Goal: Task Accomplishment & Management: Manage account settings

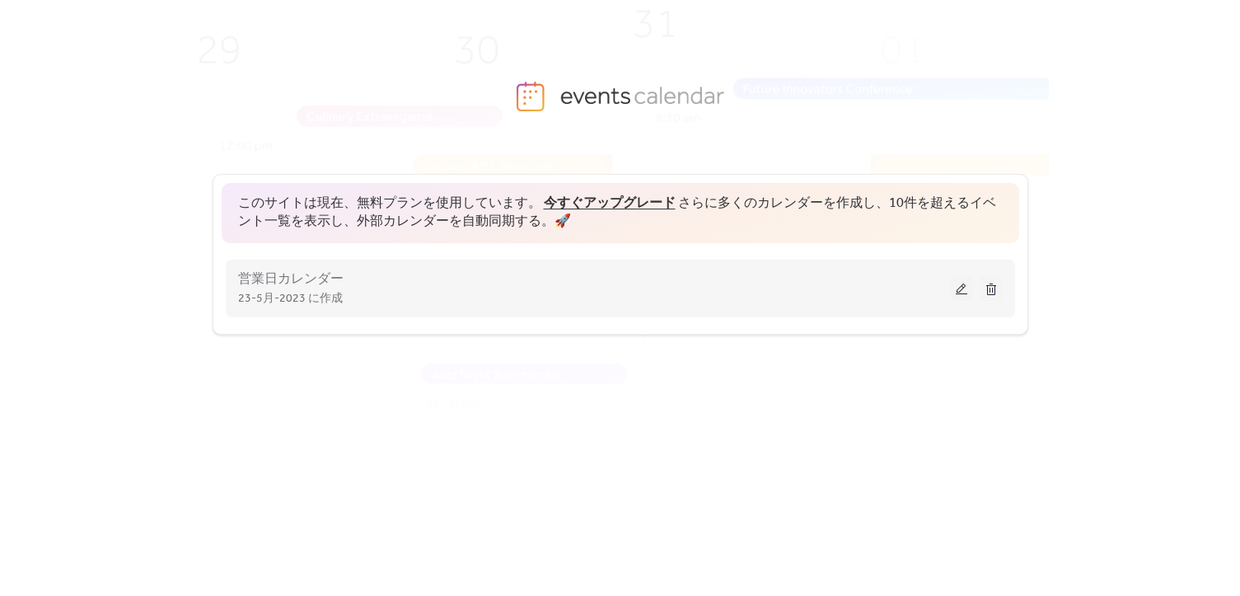
click at [956, 288] on button at bounding box center [961, 288] width 23 height 25
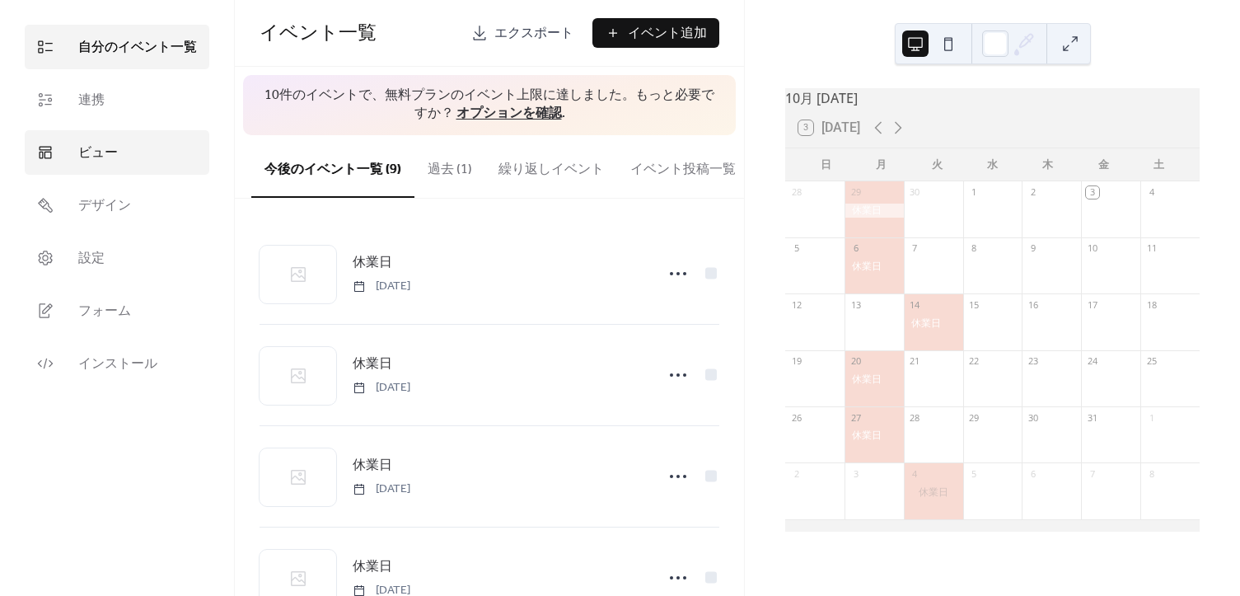
click at [115, 154] on span "ビュー" at bounding box center [98, 153] width 40 height 20
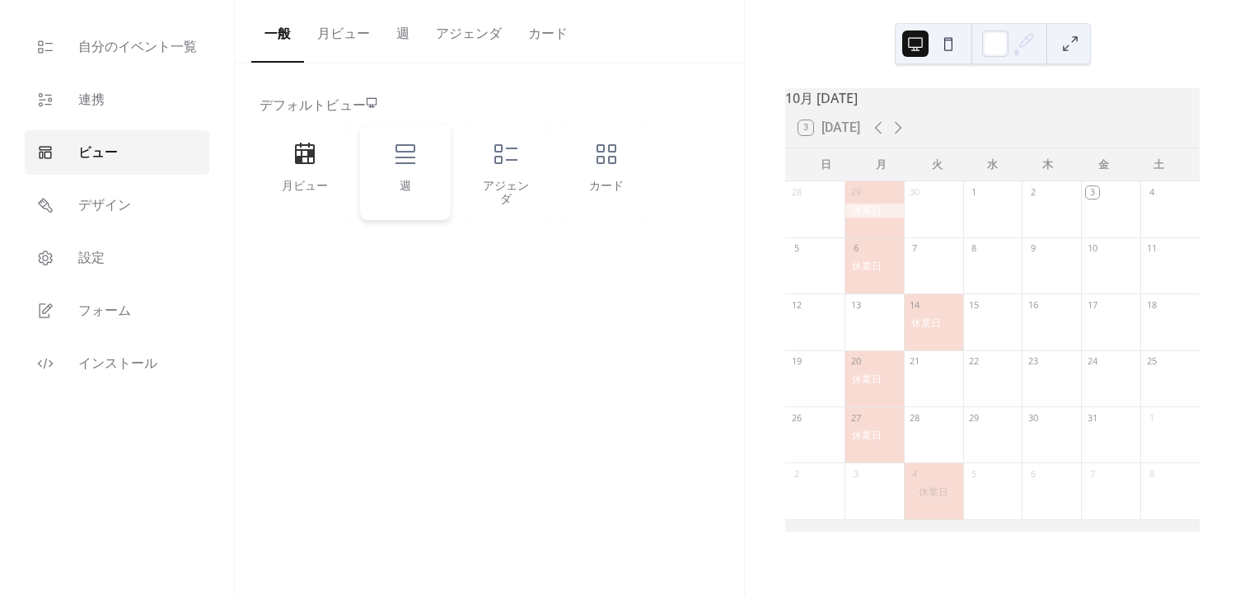
click at [406, 188] on div "週" at bounding box center [406, 186] width 58 height 13
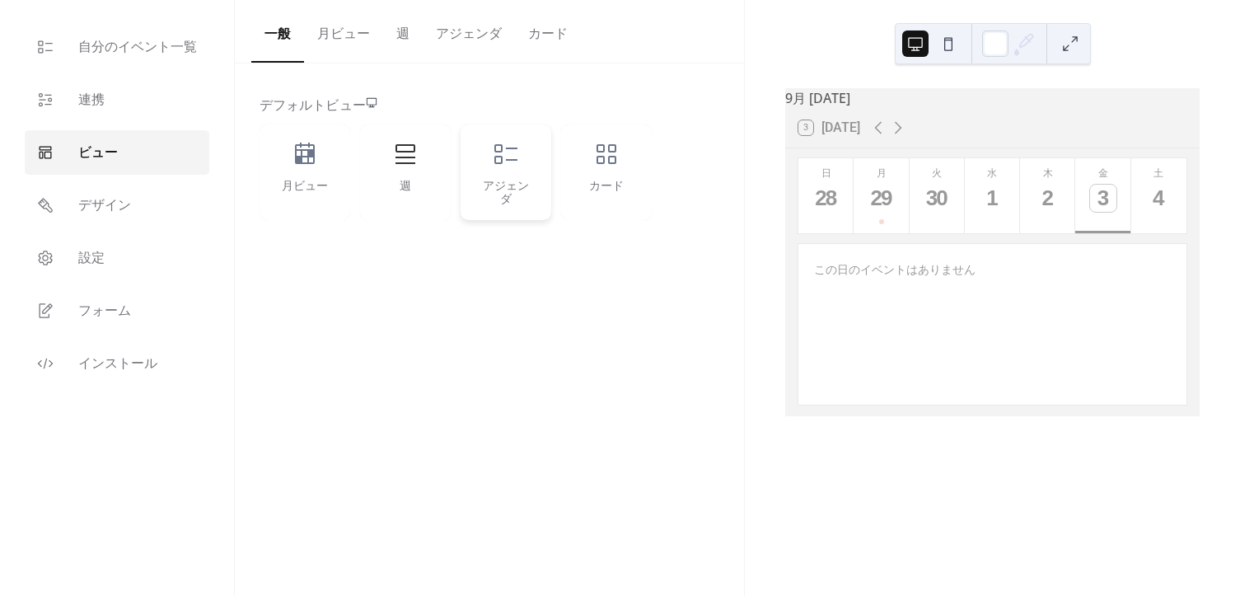
click at [521, 177] on div "アジェンダ" at bounding box center [506, 172] width 91 height 96
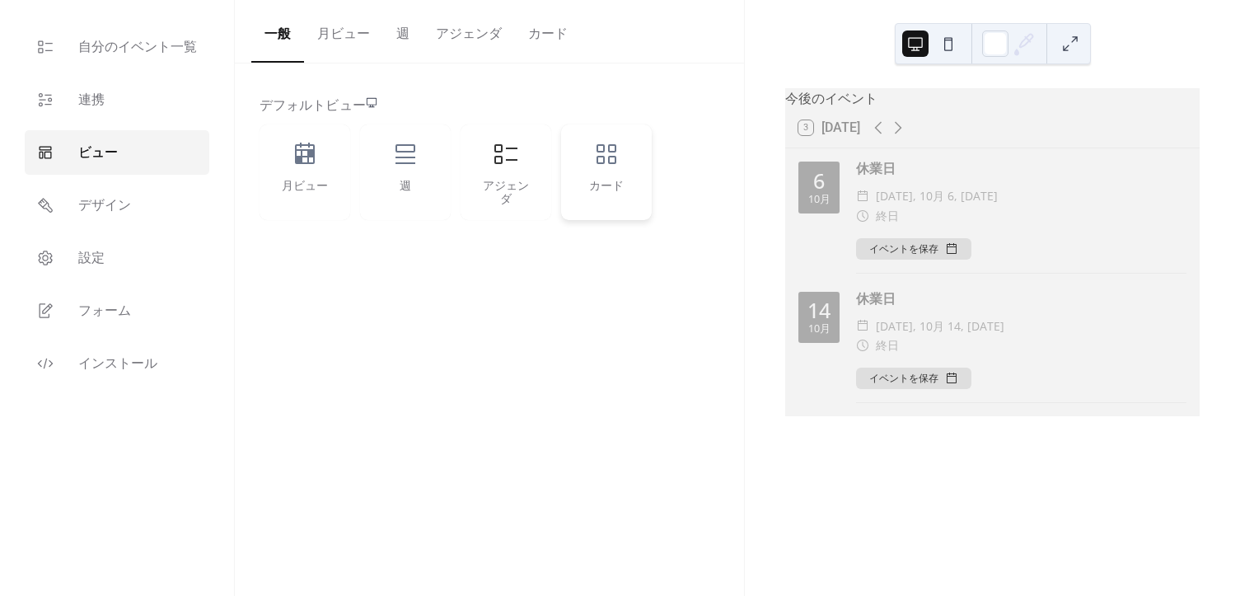
click at [579, 175] on div "カード" at bounding box center [606, 172] width 91 height 96
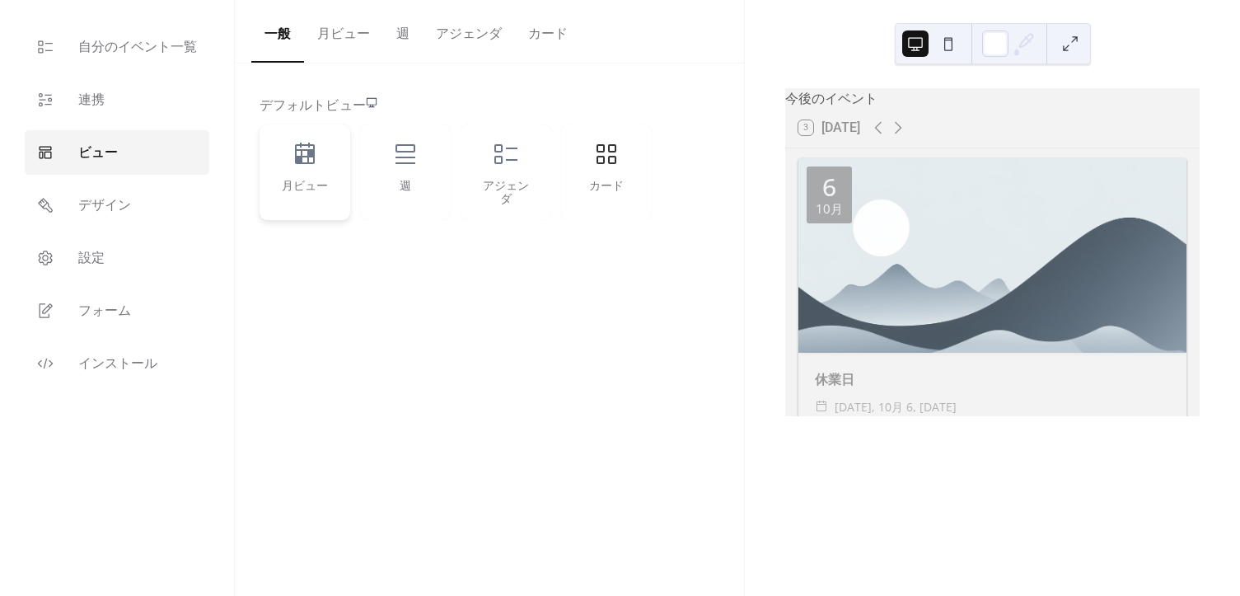
click at [288, 178] on div "月ビュー" at bounding box center [305, 172] width 91 height 96
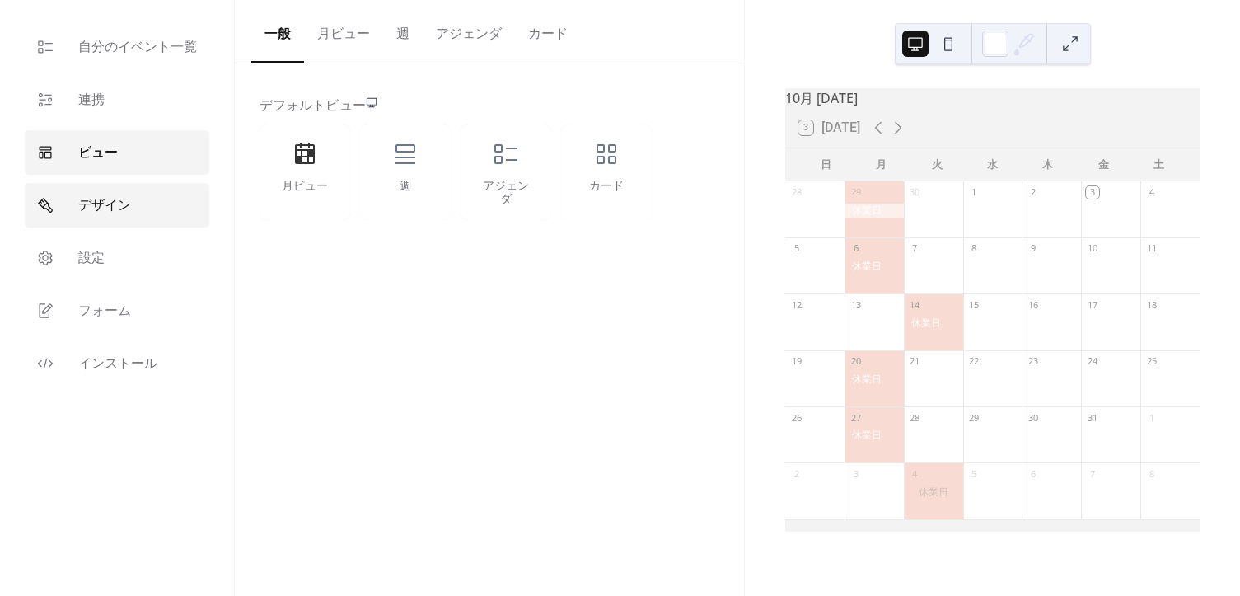
click at [136, 199] on link "デザイン" at bounding box center [117, 205] width 185 height 45
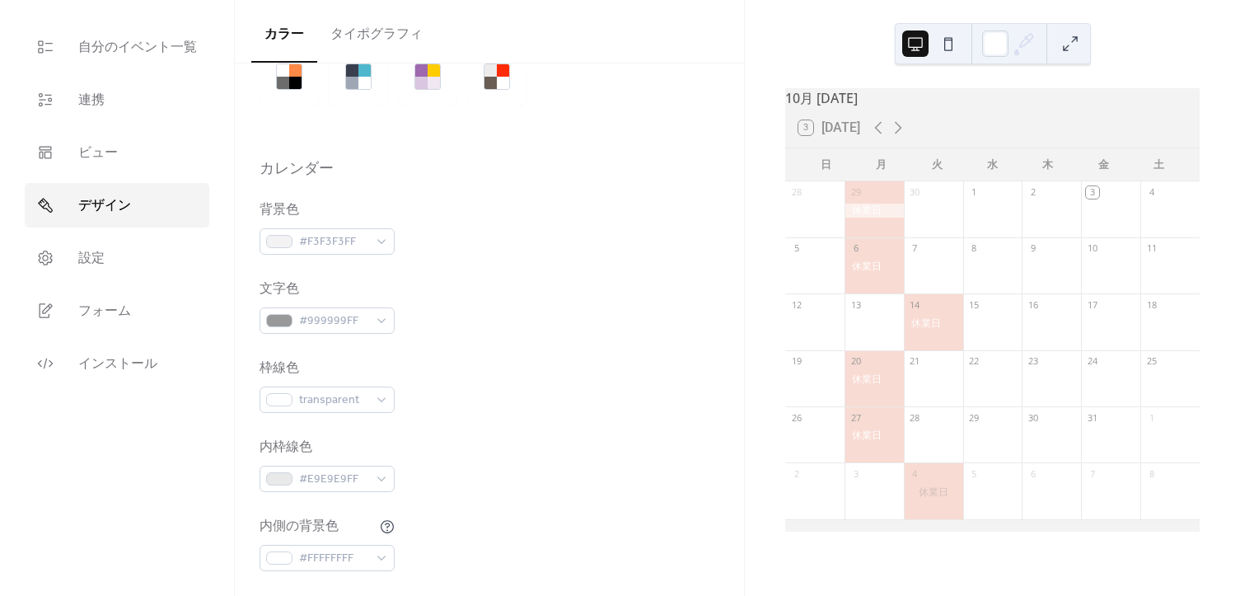
scroll to position [16, 0]
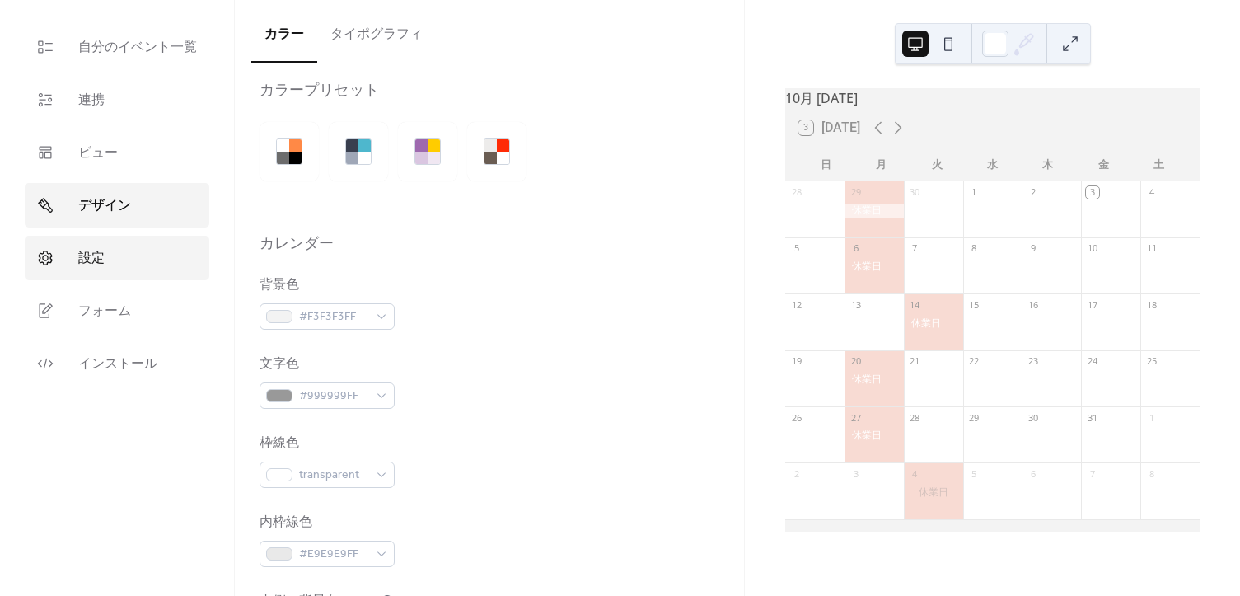
click at [107, 260] on link "設定" at bounding box center [117, 258] width 185 height 45
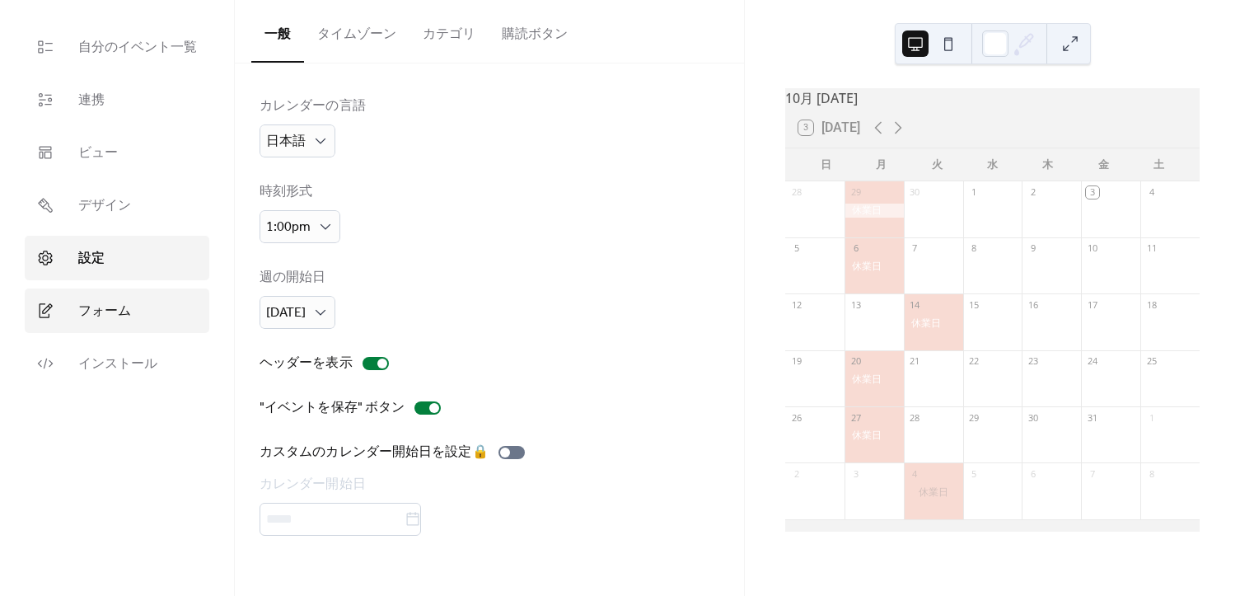
click at [123, 312] on span "フォーム" at bounding box center [104, 312] width 53 height 20
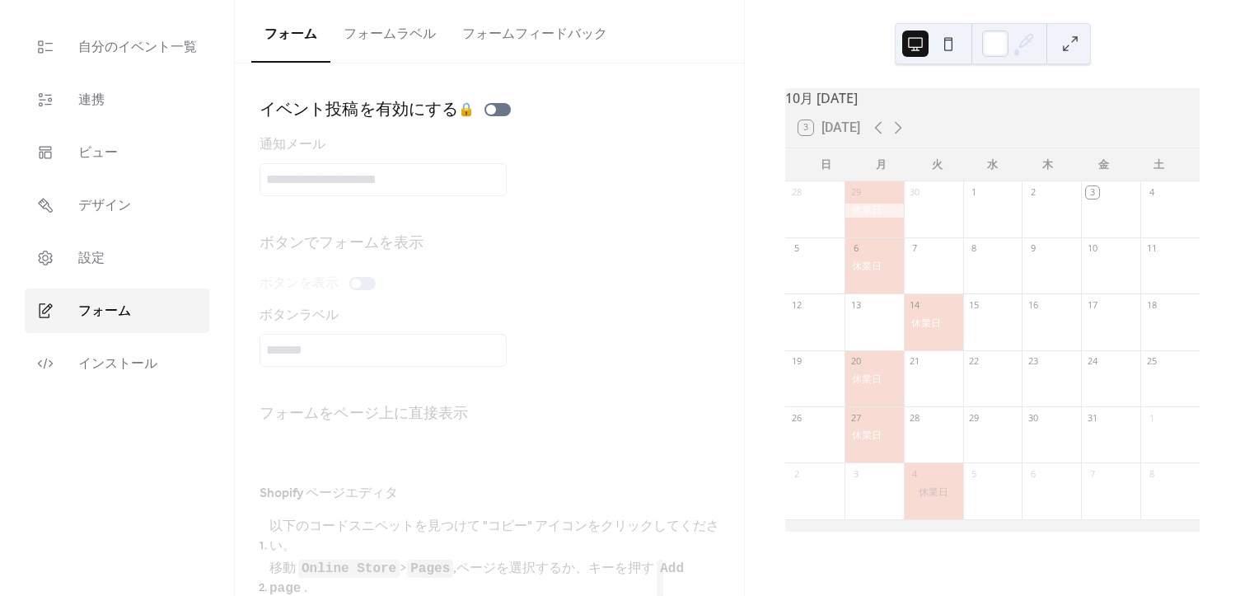
click at [430, 42] on button "フォームラベル" at bounding box center [389, 30] width 119 height 61
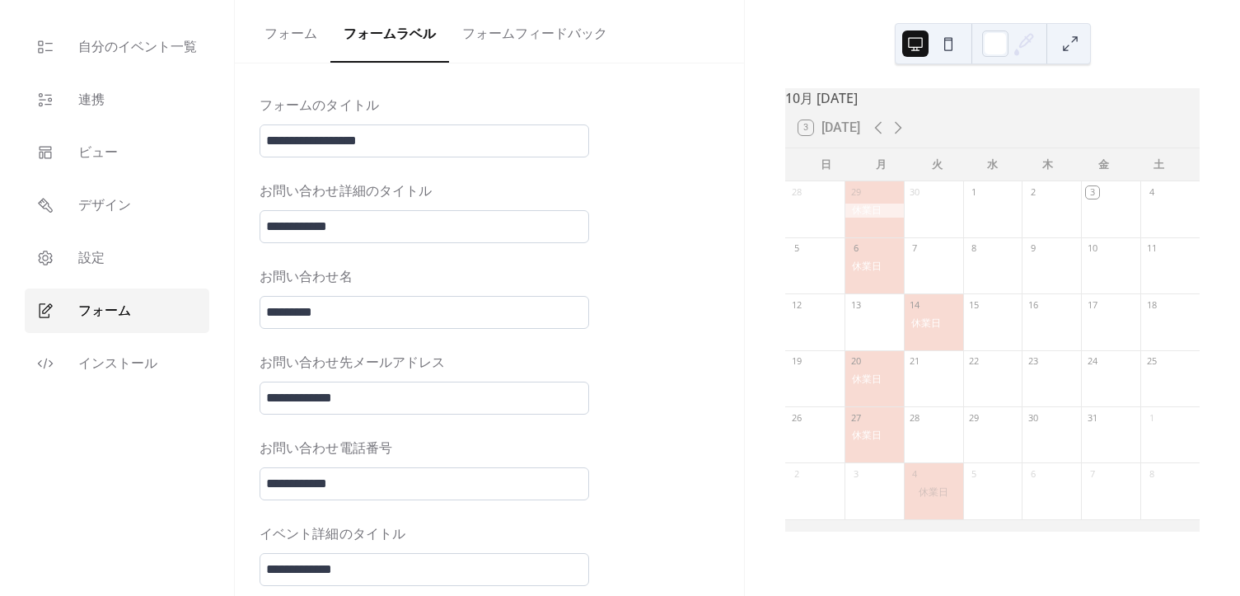
click at [519, 35] on button "フォームフィードバック" at bounding box center [534, 30] width 171 height 61
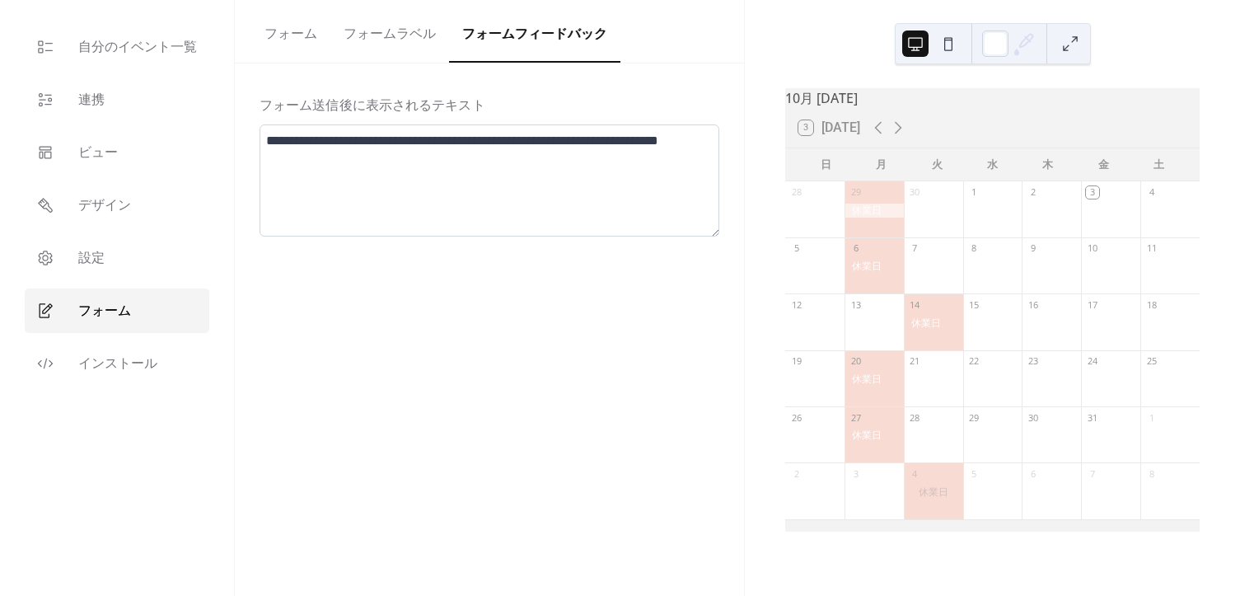
click at [303, 28] on button "フォーム" at bounding box center [290, 30] width 79 height 61
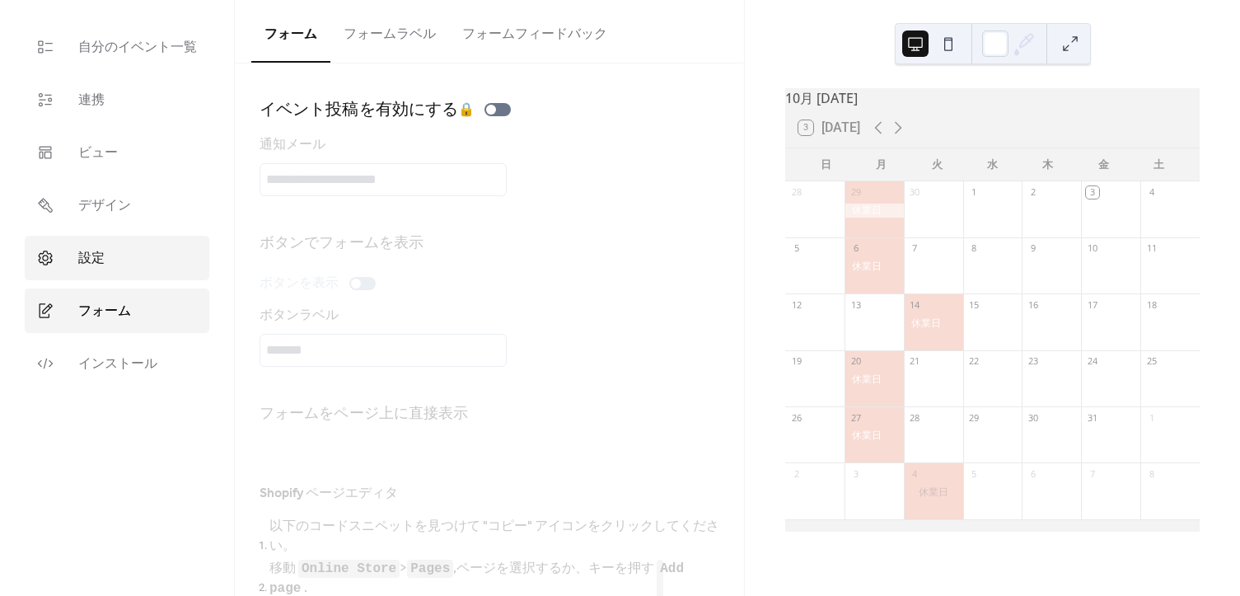
click at [128, 256] on link "設定" at bounding box center [117, 258] width 185 height 45
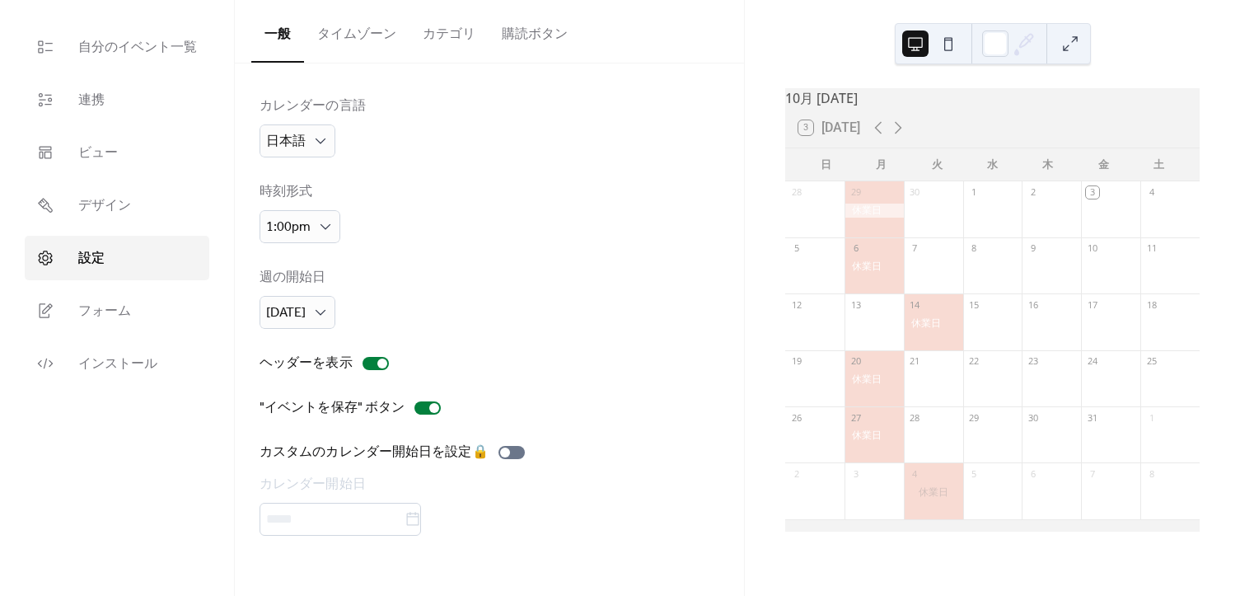
click at [378, 37] on button "タイムゾーン" at bounding box center [356, 30] width 105 height 61
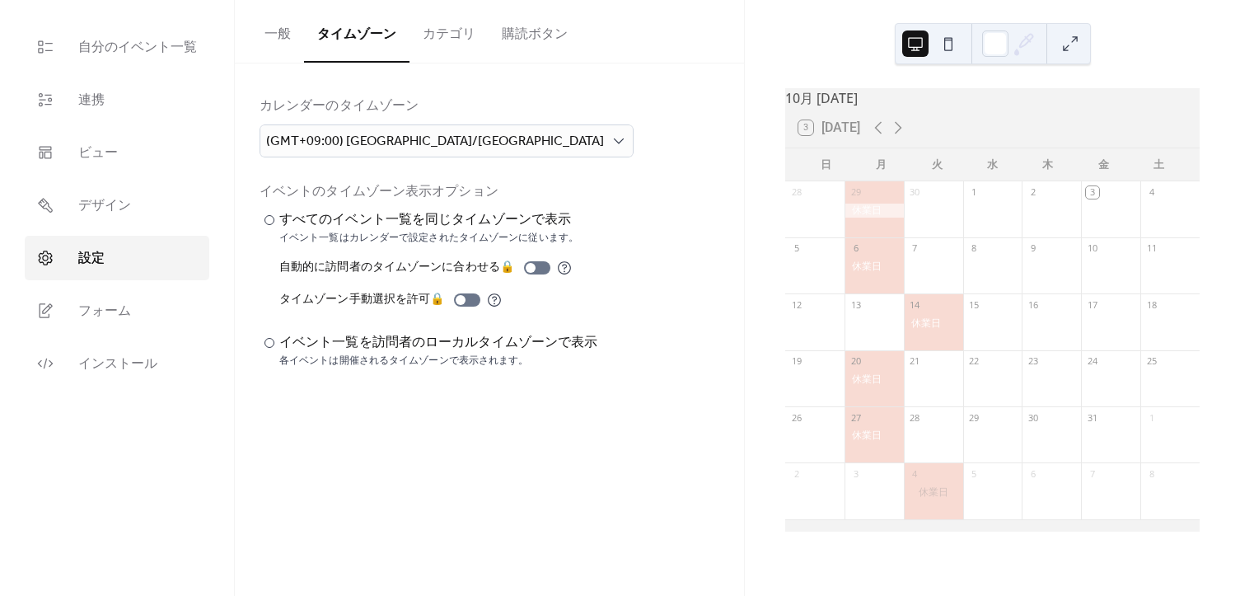
click at [458, 34] on button "カテゴリ" at bounding box center [449, 30] width 79 height 61
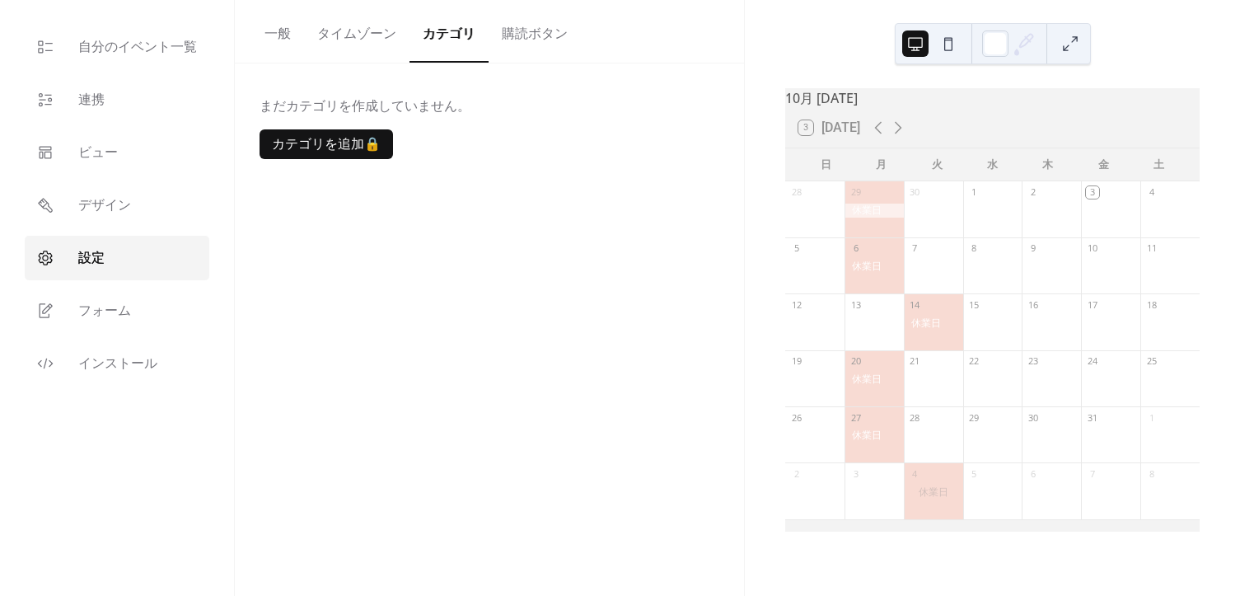
click at [529, 35] on button "購読ボタン" at bounding box center [535, 30] width 92 height 61
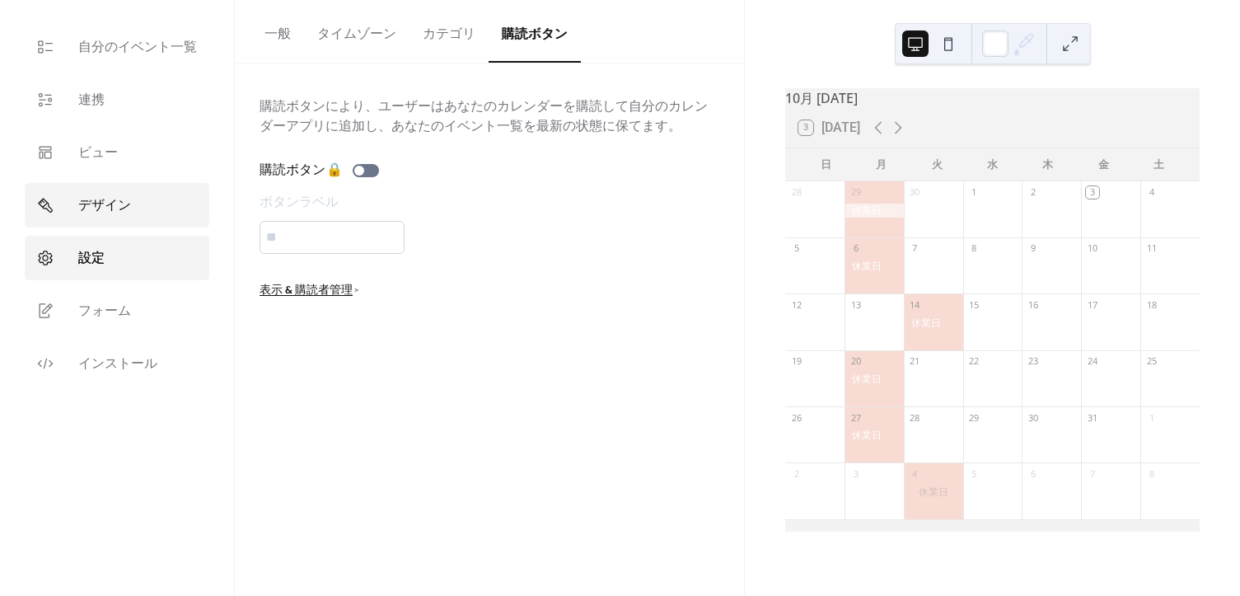
click at [131, 205] on link "デザイン" at bounding box center [117, 205] width 185 height 45
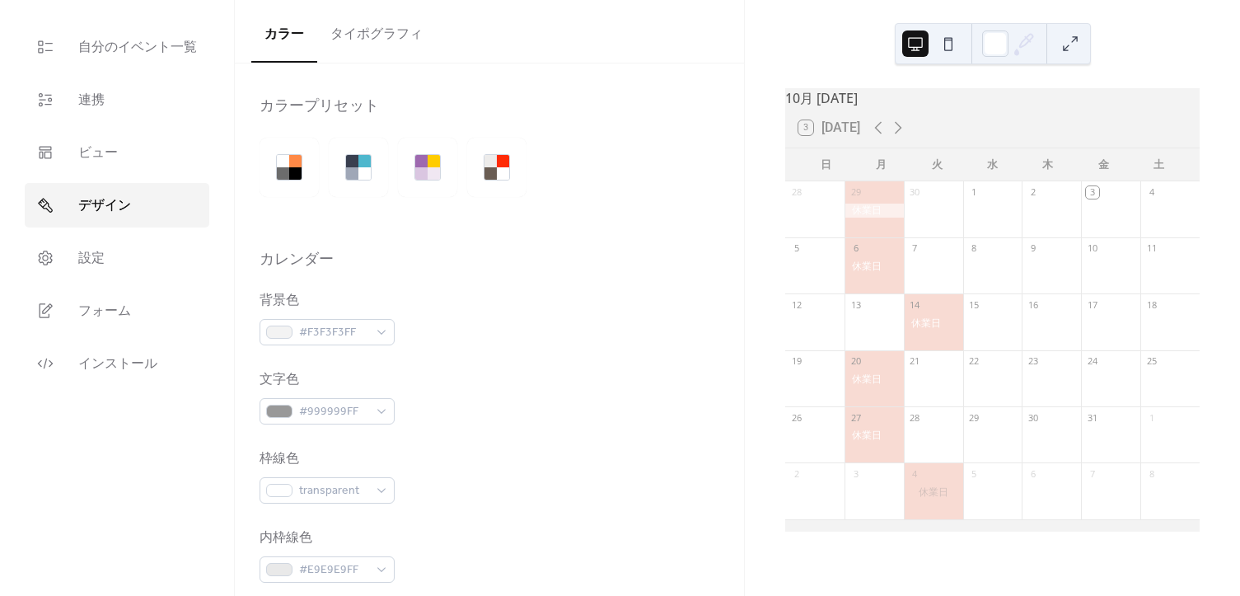
click at [367, 31] on button "タイポグラフィ" at bounding box center [376, 30] width 119 height 61
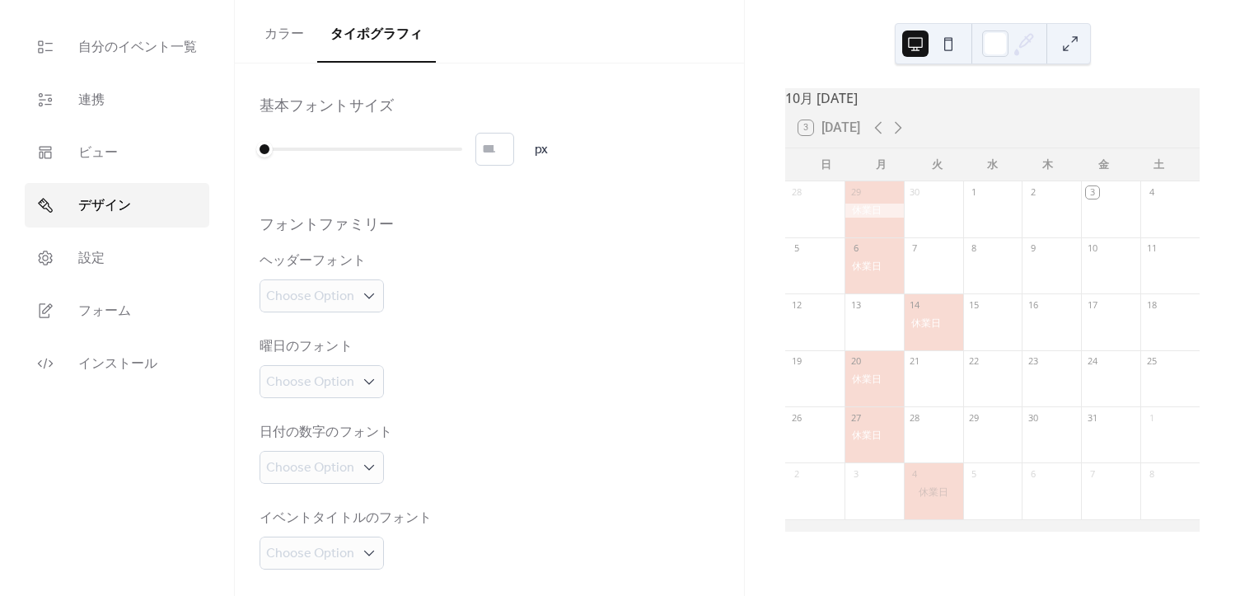
click at [290, 30] on button "カラー" at bounding box center [284, 30] width 66 height 61
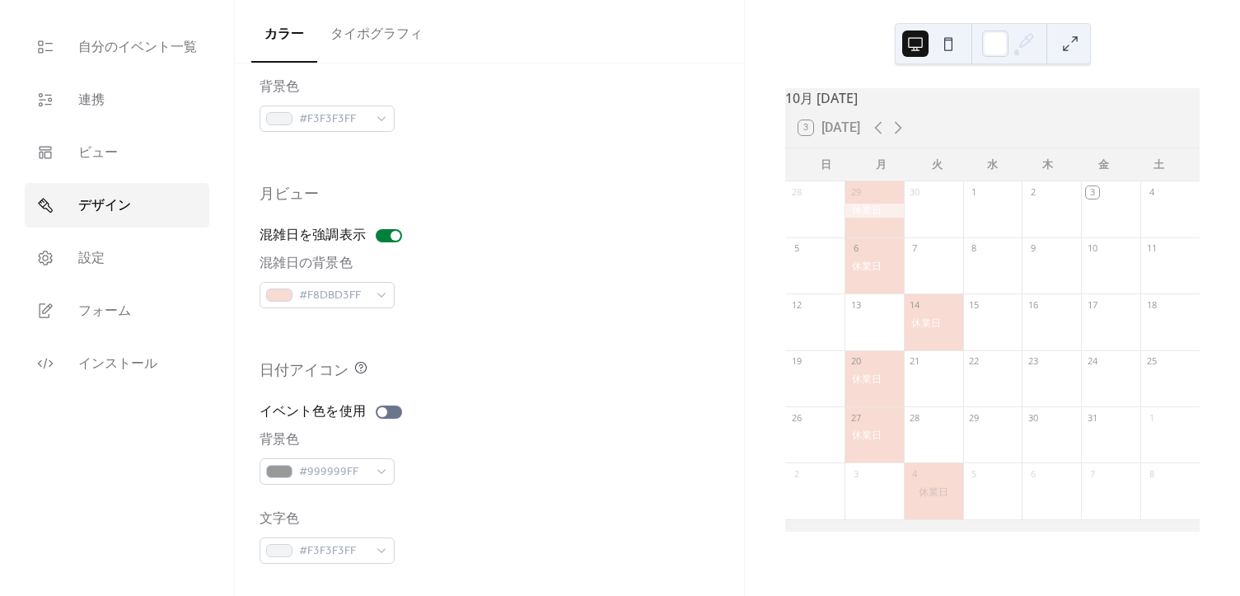
scroll to position [989, 0]
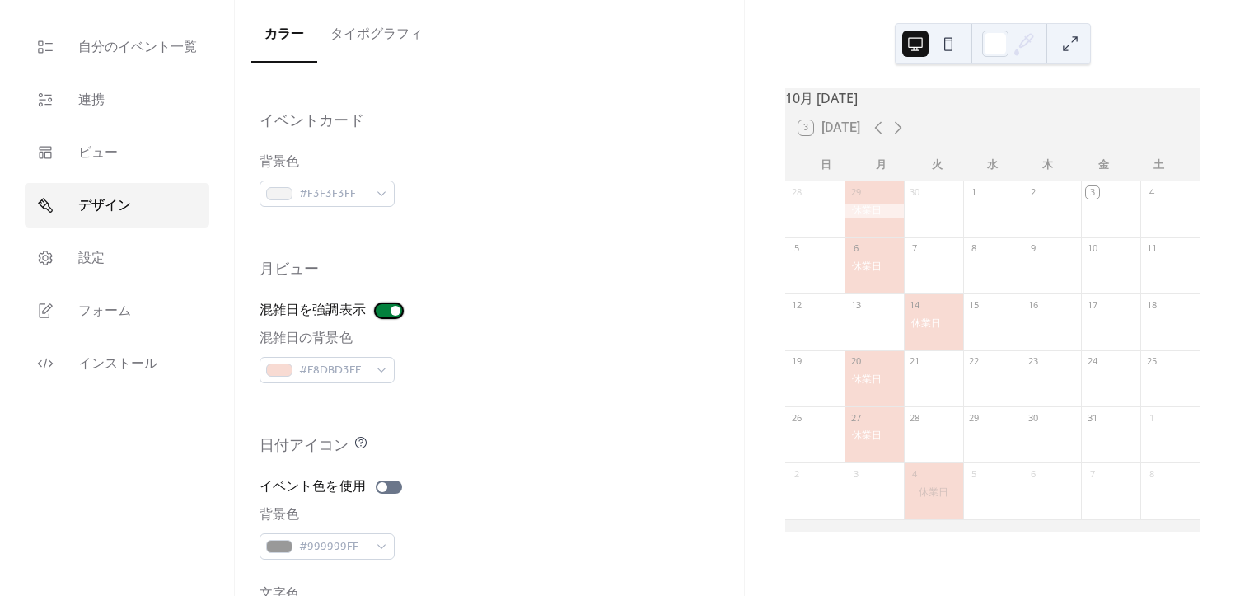
click at [398, 312] on div at bounding box center [396, 311] width 10 height 10
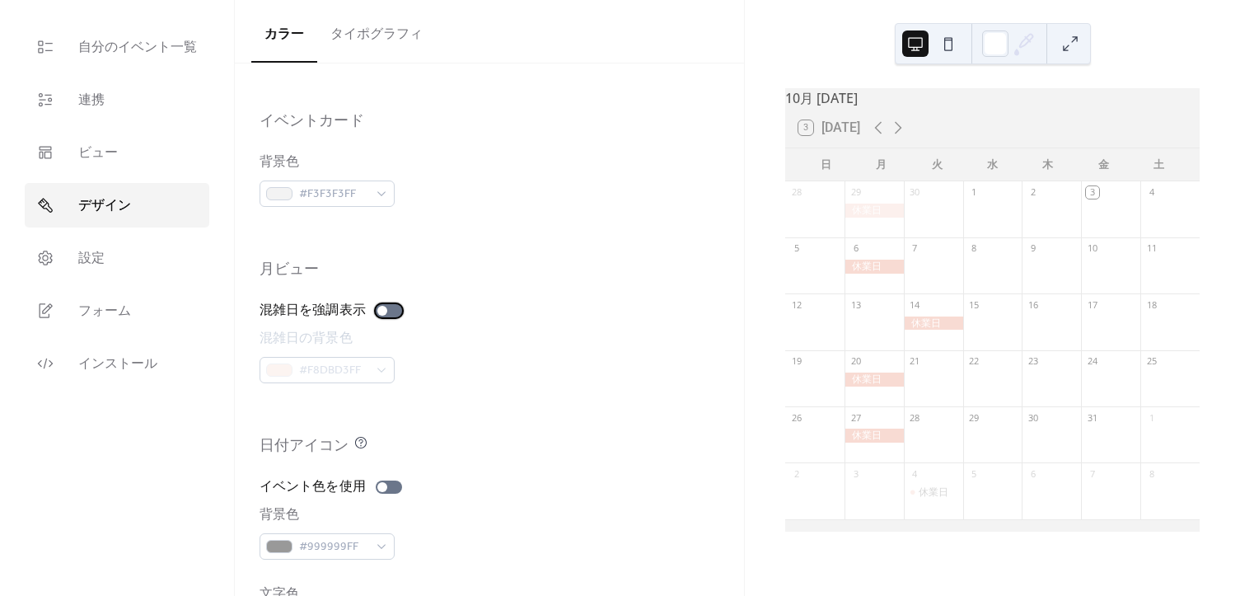
click at [396, 311] on div at bounding box center [389, 310] width 26 height 13
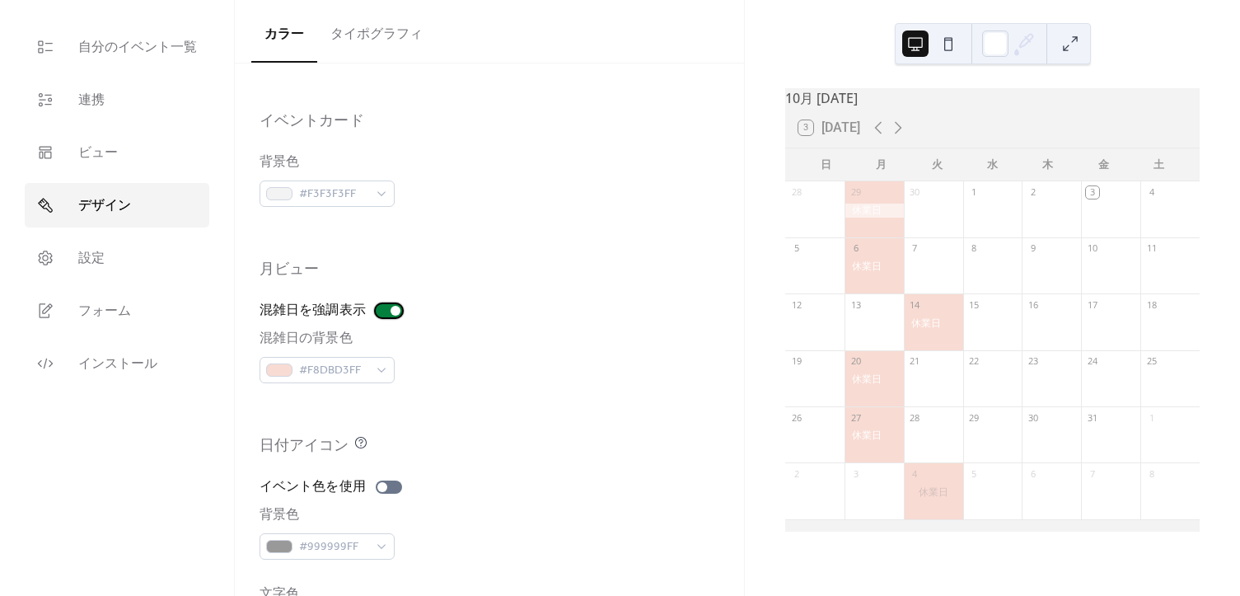
click at [396, 311] on div at bounding box center [396, 311] width 10 height 10
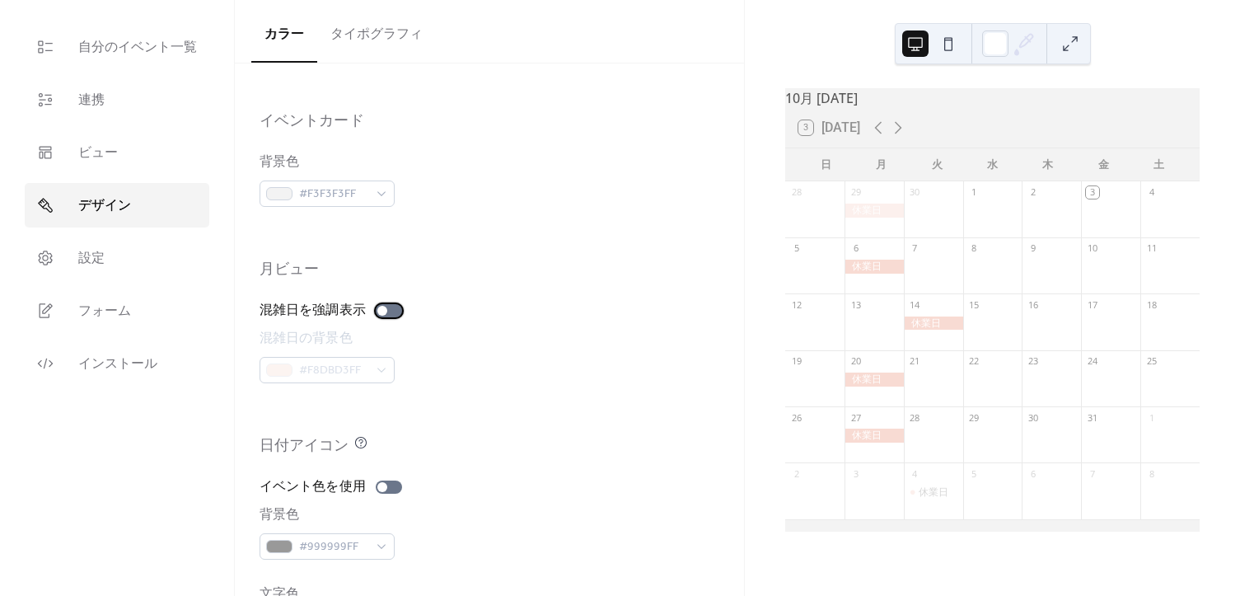
click at [396, 311] on div at bounding box center [389, 310] width 26 height 13
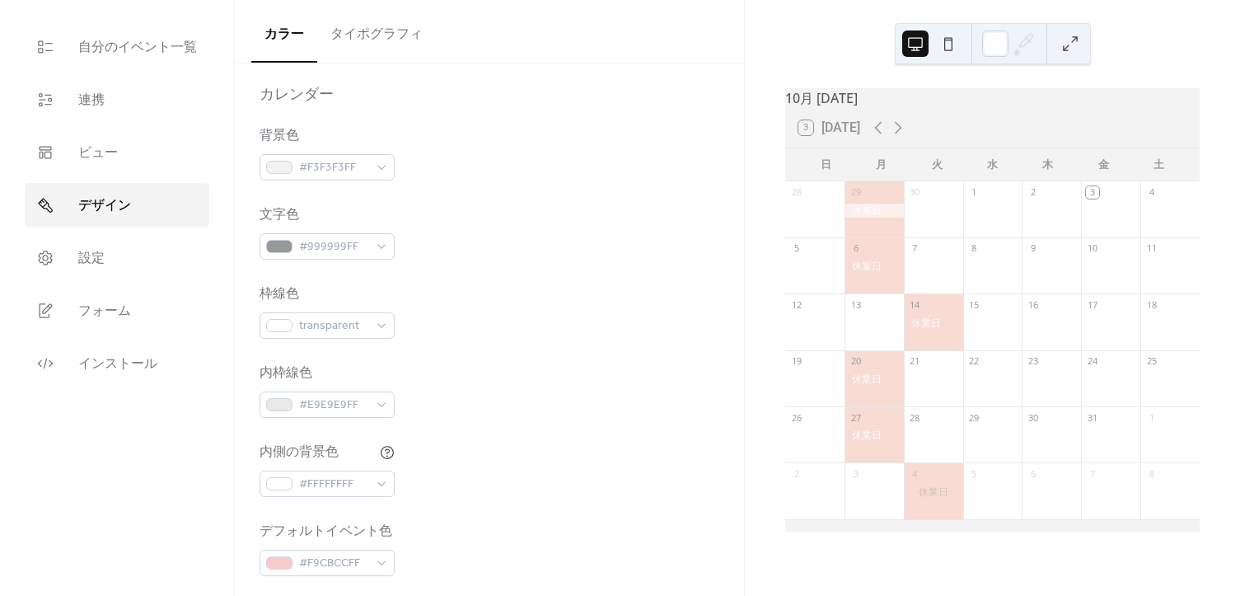
scroll to position [0, 0]
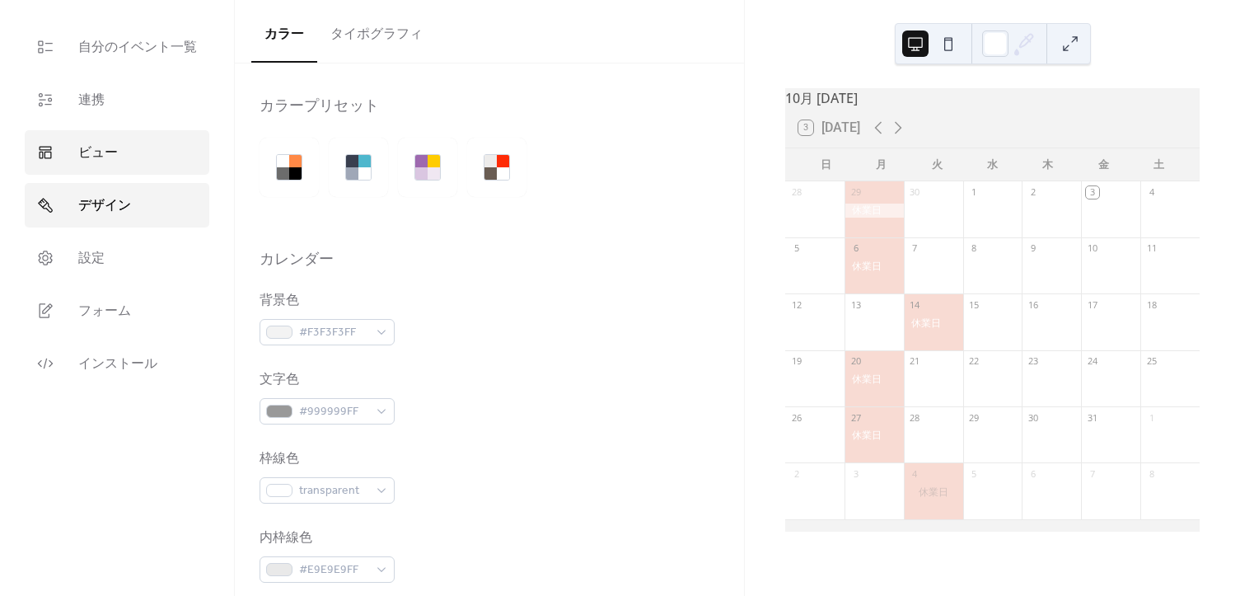
click at [105, 152] on span "ビュー" at bounding box center [98, 153] width 40 height 20
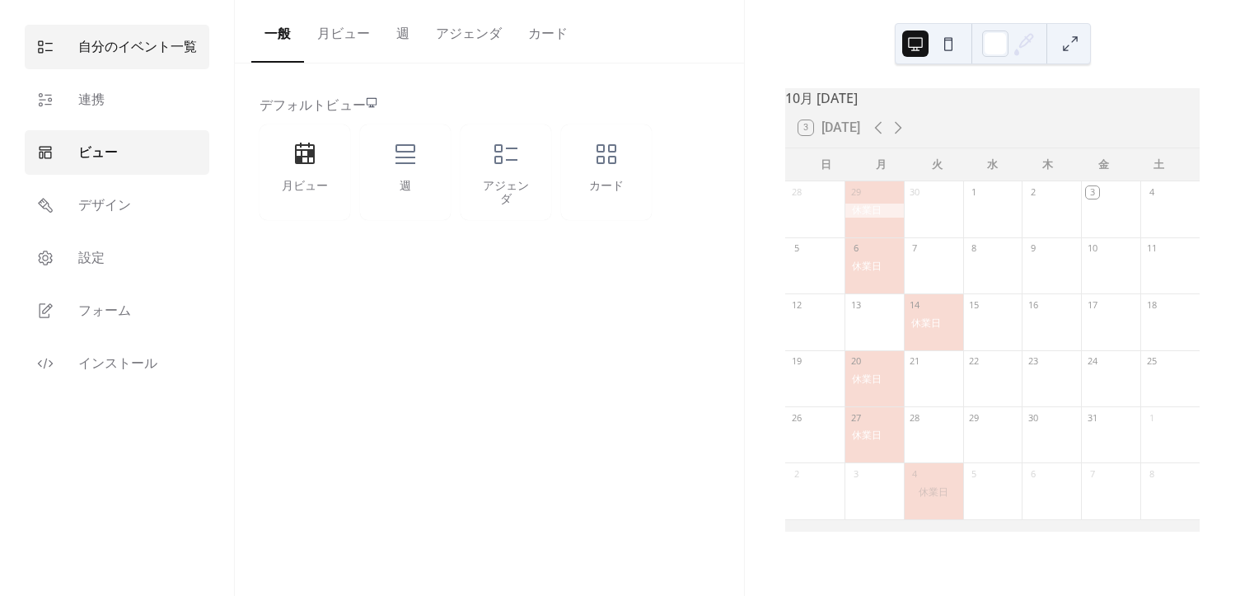
click at [96, 38] on span "自分のイベント一覧" at bounding box center [137, 48] width 119 height 20
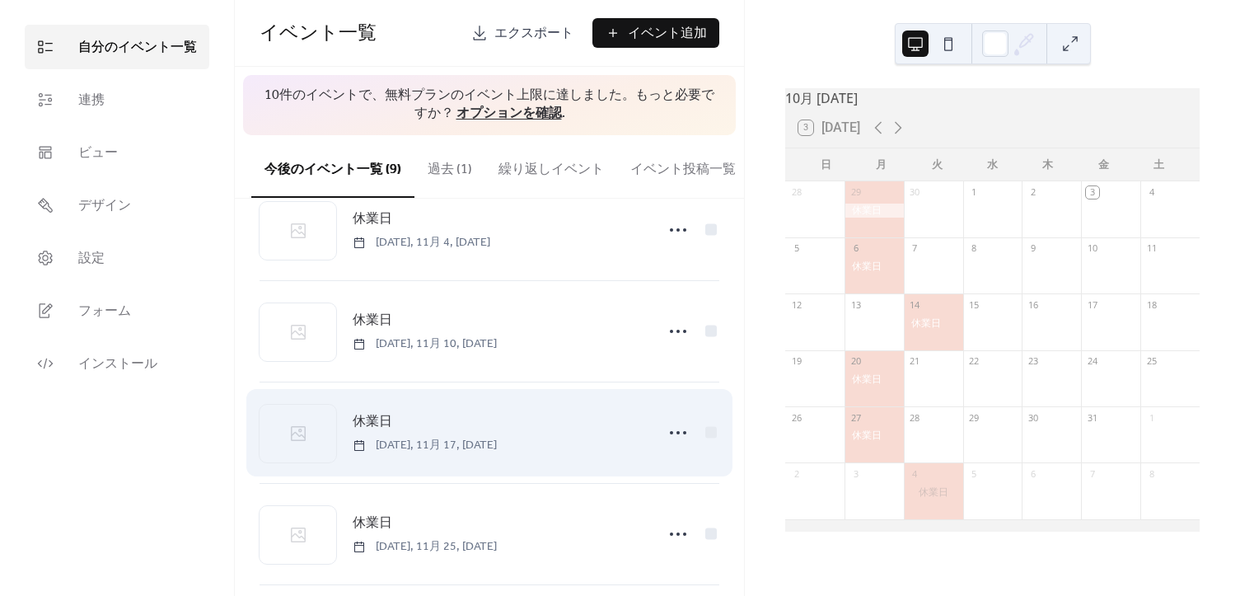
scroll to position [567, 0]
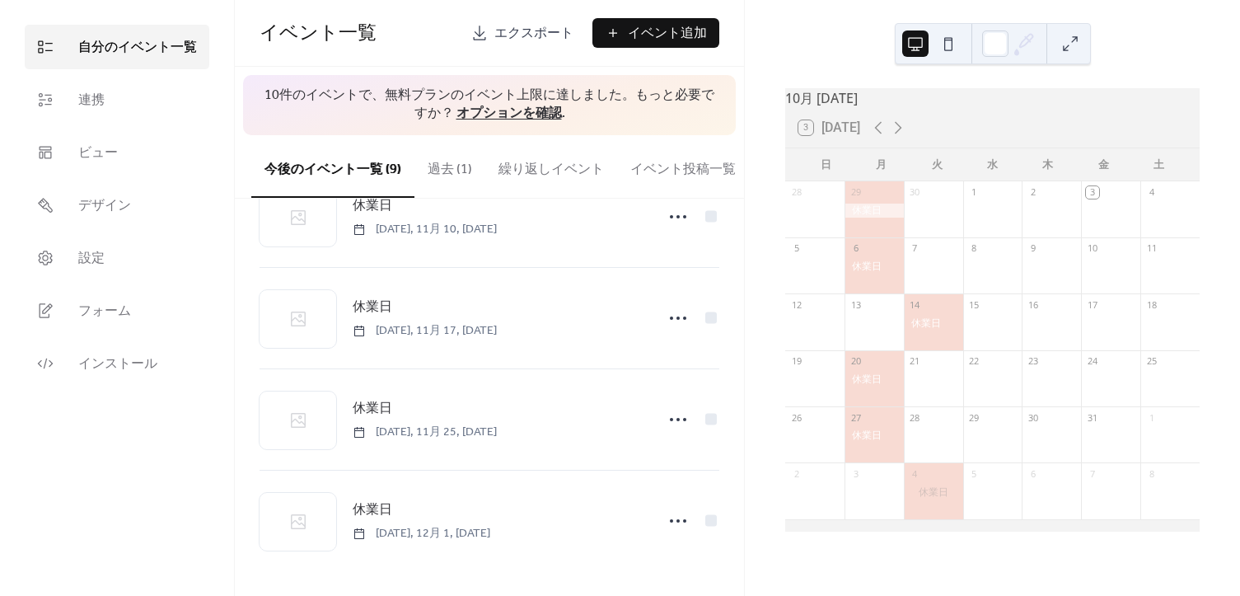
click at [452, 166] on button "過去 (1)" at bounding box center [450, 165] width 71 height 61
